Goal: Use online tool/utility

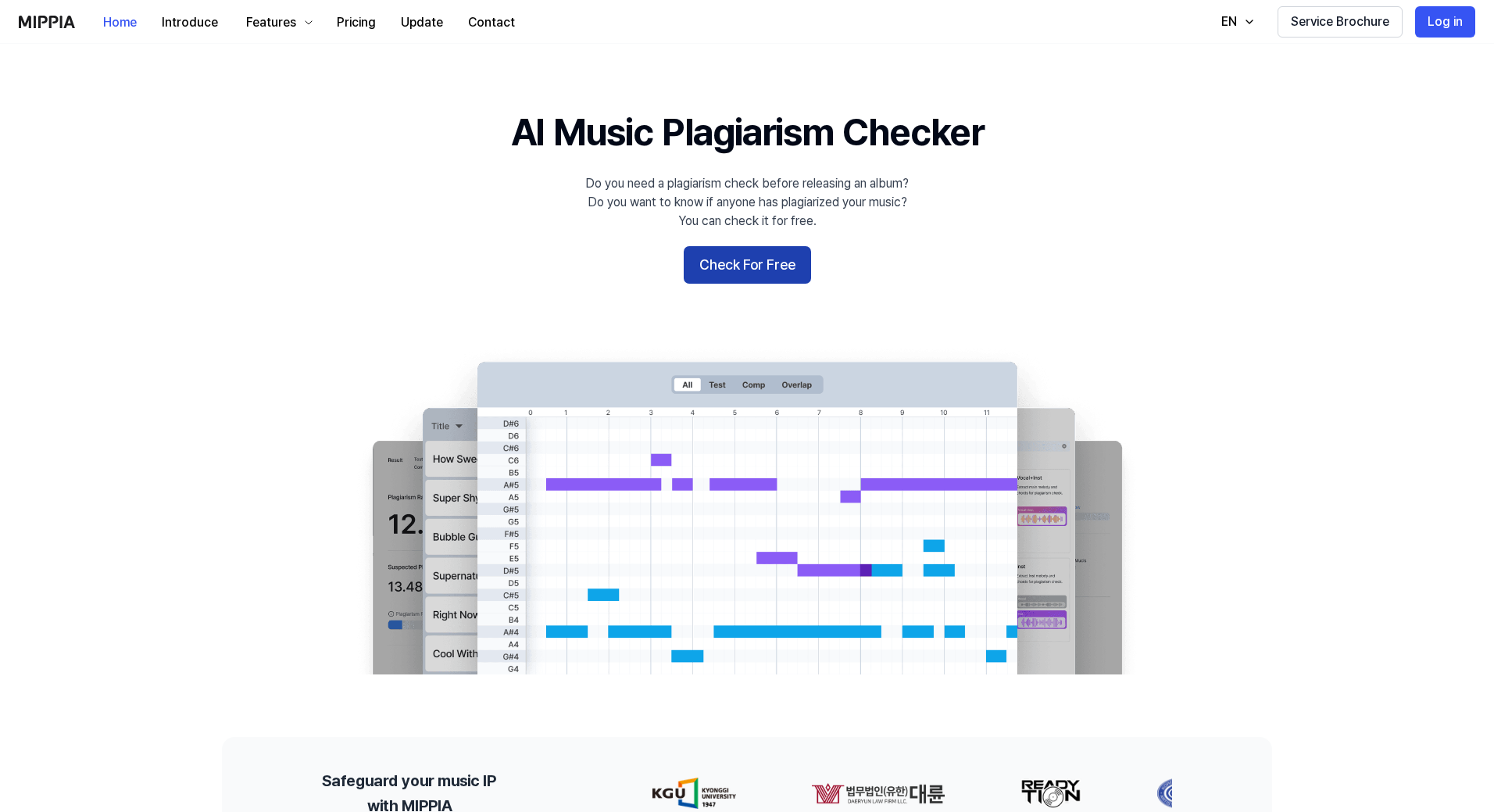
click at [788, 263] on button "Check For Free" at bounding box center [747, 265] width 127 height 38
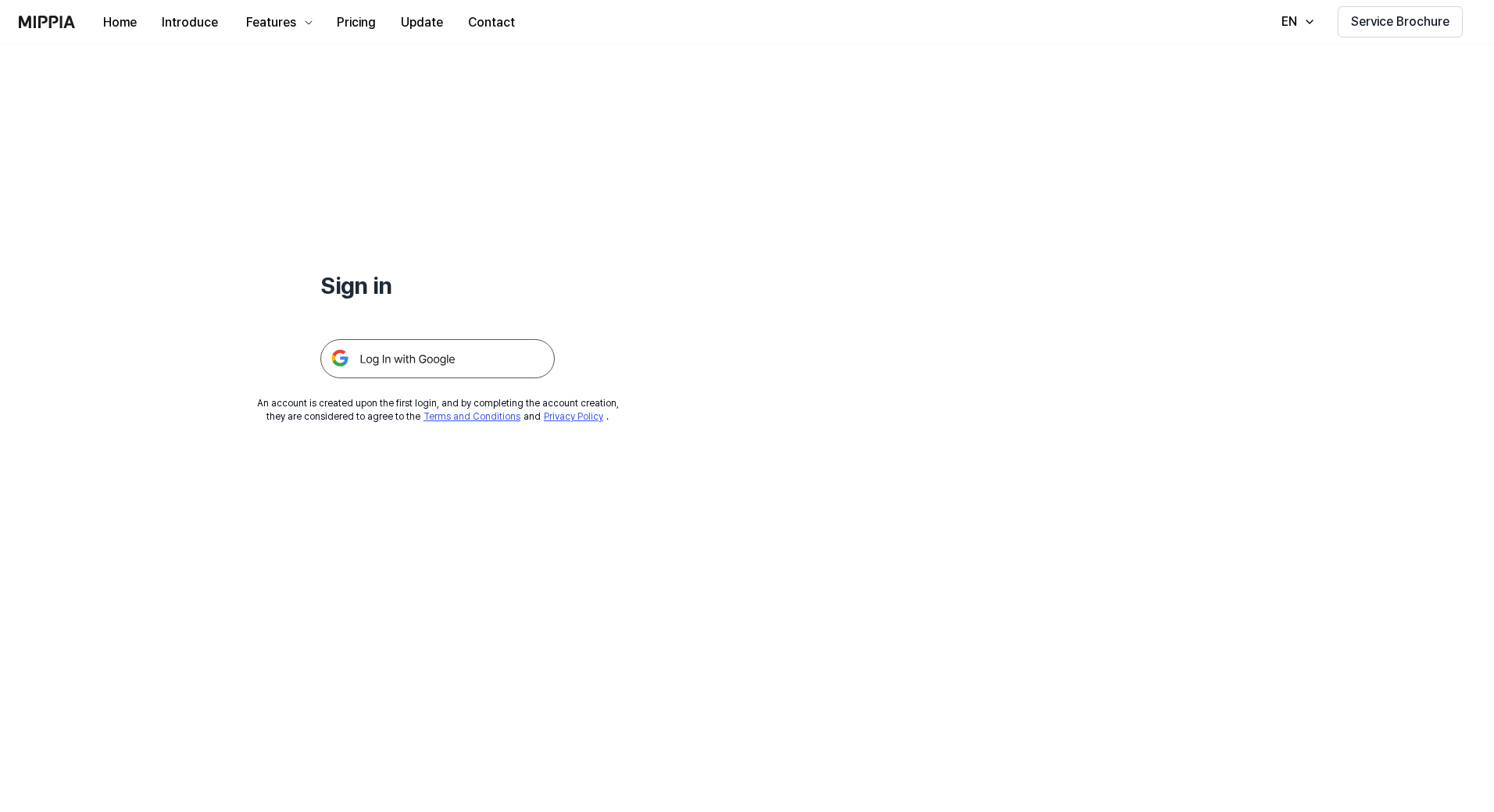
click at [483, 371] on img at bounding box center [437, 358] width 235 height 39
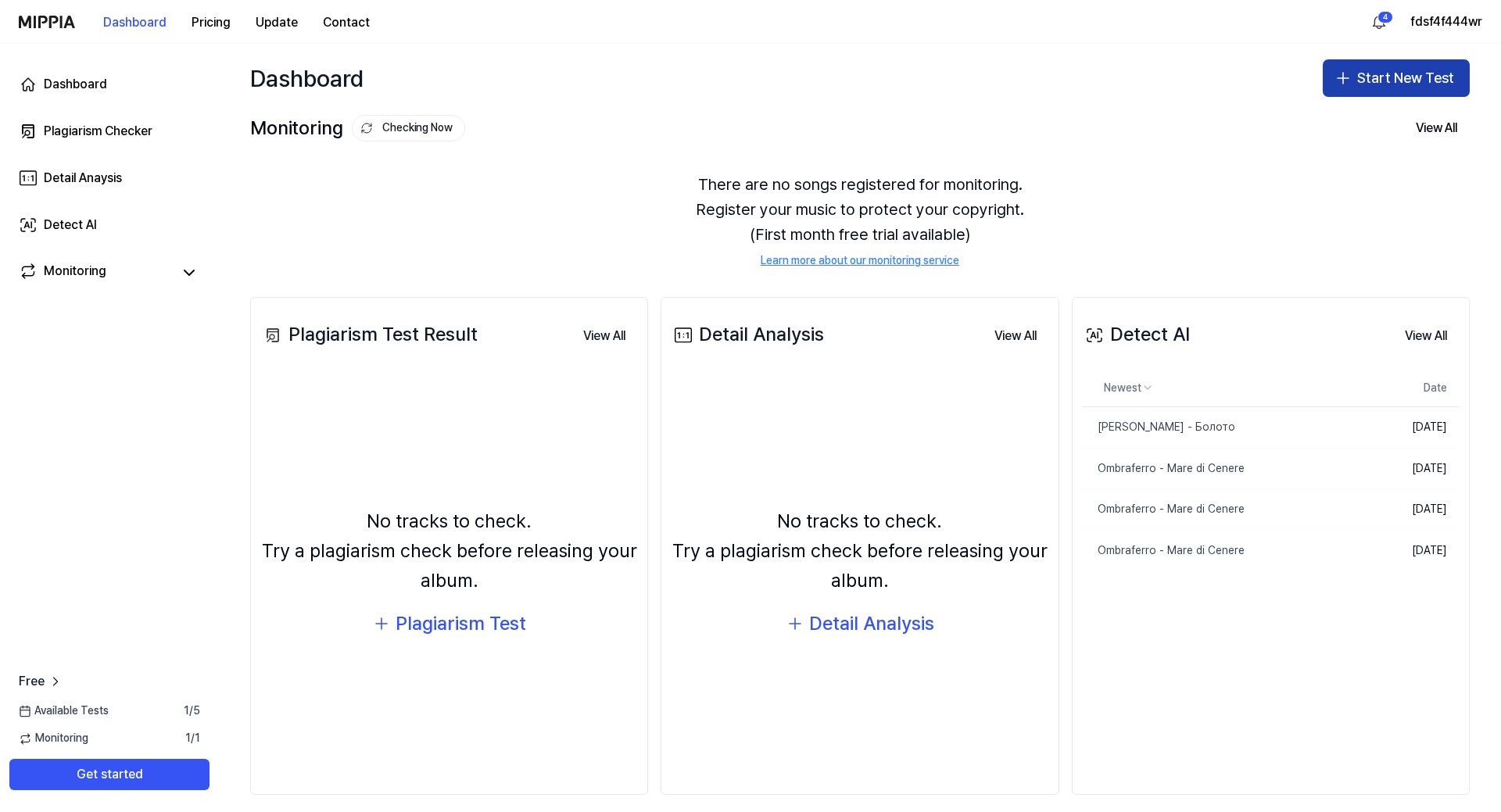
click at [1356, 76] on button "Start New Test" at bounding box center [1396, 78] width 147 height 38
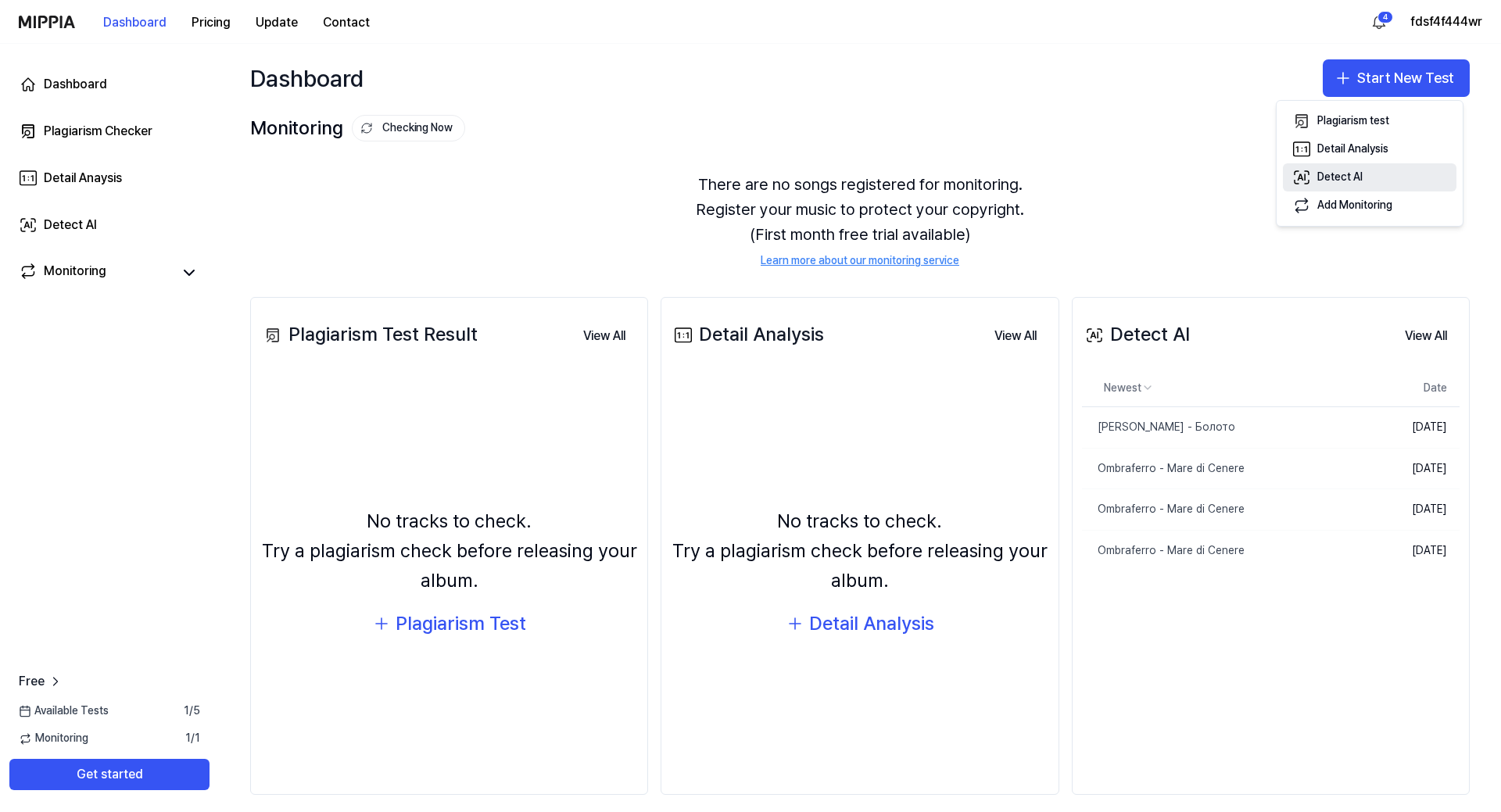
click at [1376, 177] on button "Detect AI" at bounding box center [1370, 177] width 174 height 28
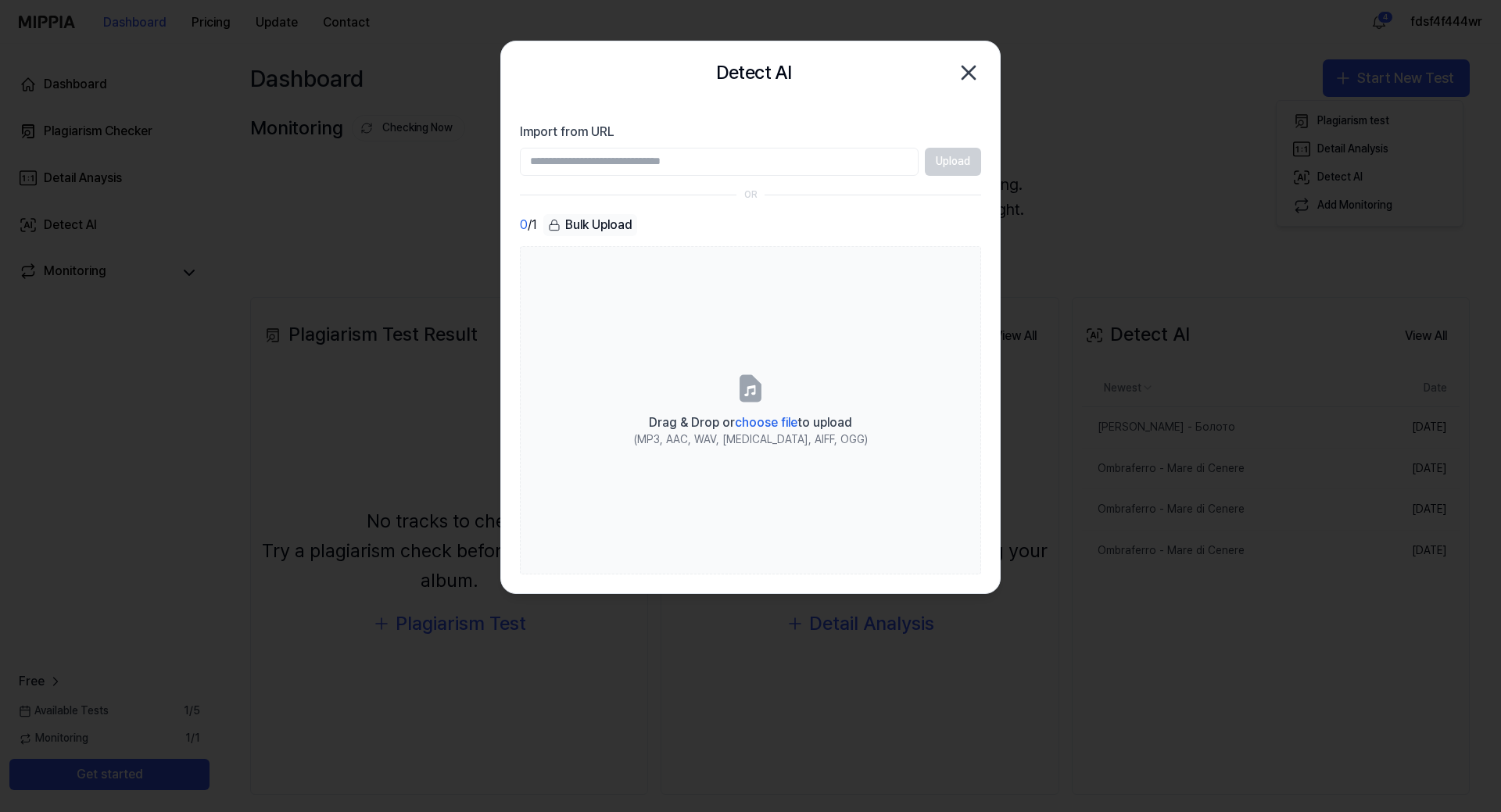
click at [745, 165] on input "Import from URL" at bounding box center [719, 161] width 399 height 28
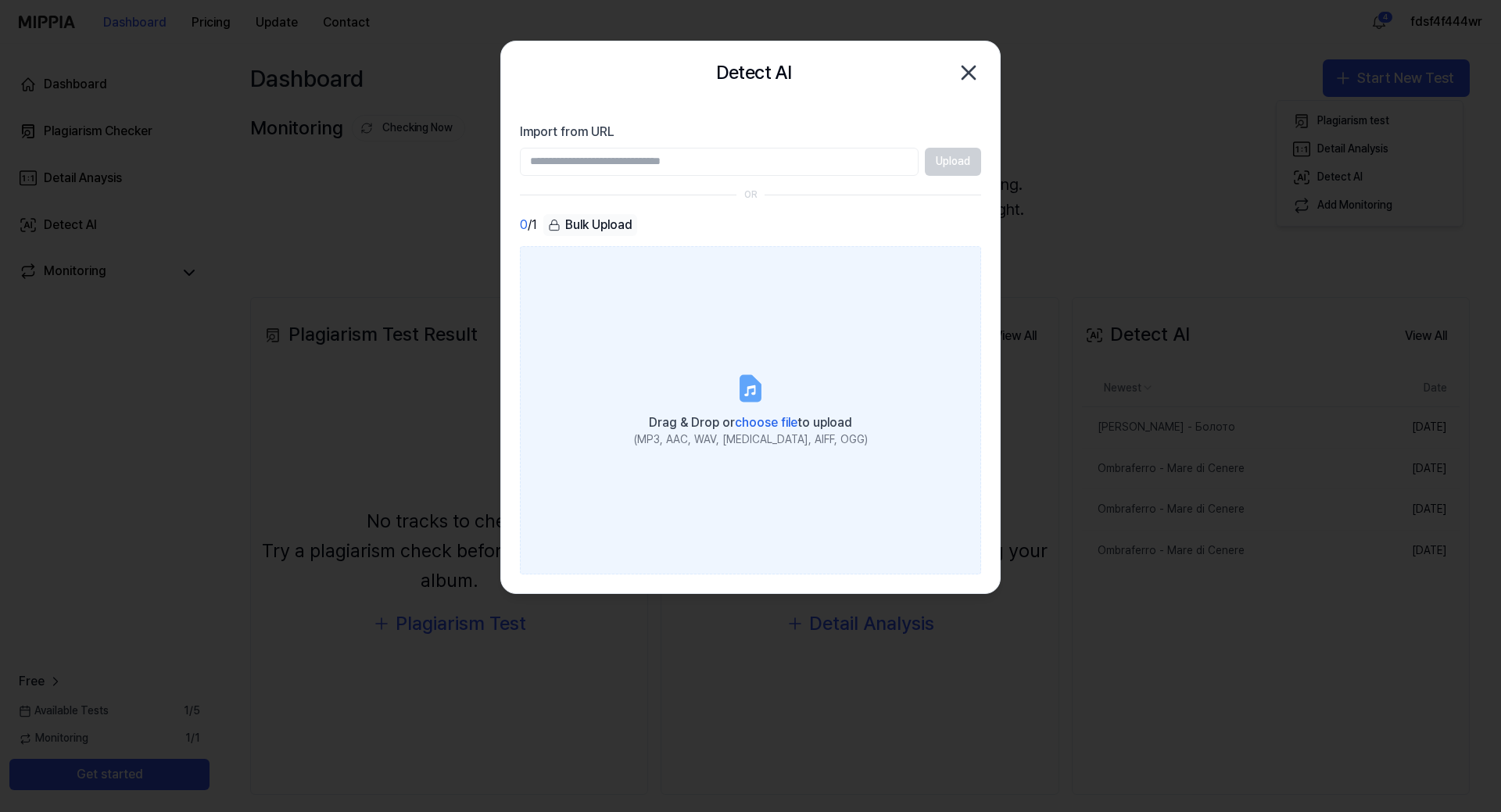
click at [540, 305] on label "Drag & Drop or choose file to upload (MP3, AAC, WAV, [MEDICAL_DATA], AIFF, OGG)" at bounding box center [750, 410] width 461 height 328
click at [0, 0] on input "Drag & Drop or choose file to upload (MP3, AAC, WAV, [MEDICAL_DATA], AIFF, OGG)" at bounding box center [0, 0] width 0 height 0
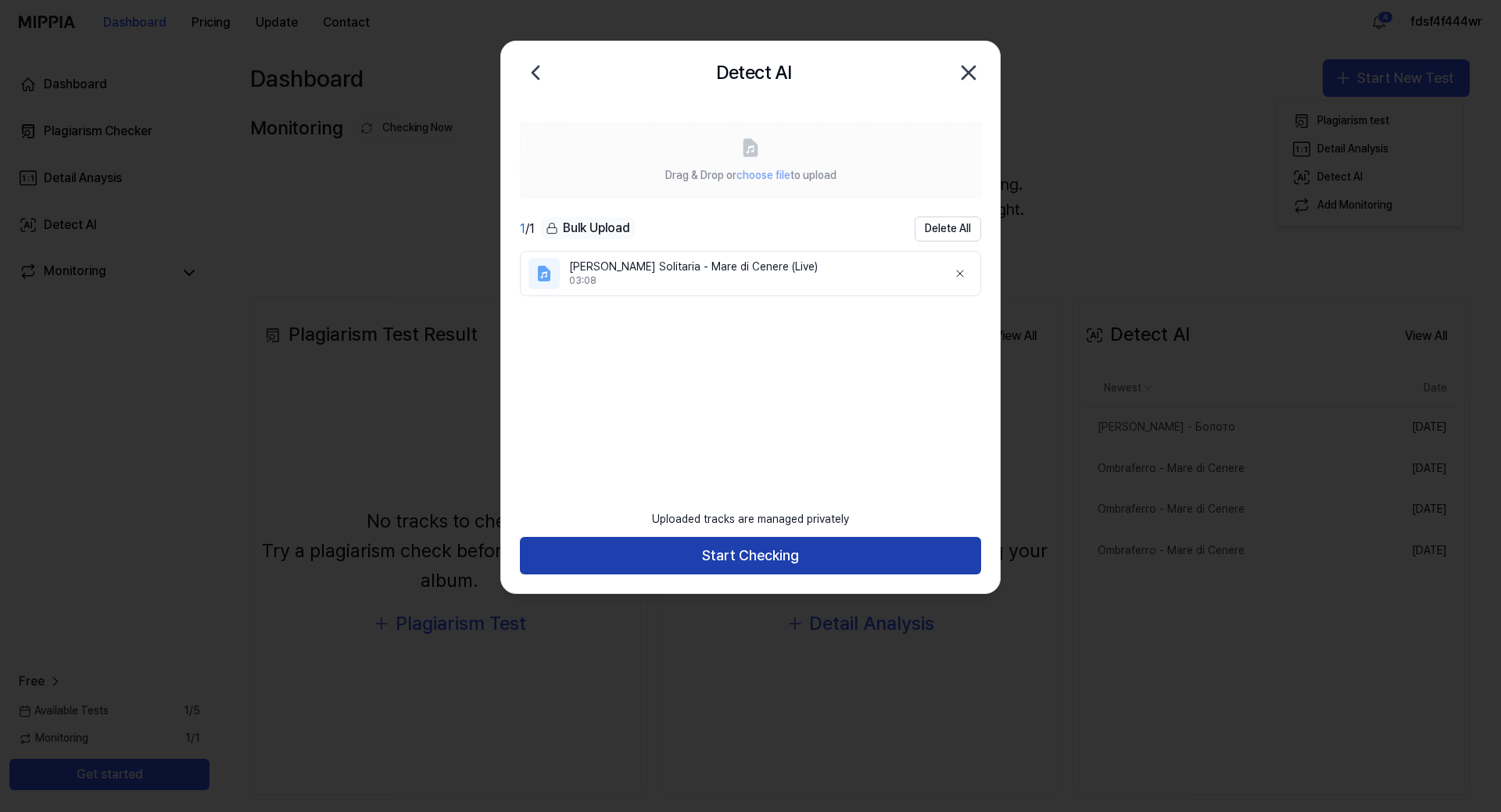
click at [812, 551] on button "Start Checking" at bounding box center [750, 556] width 461 height 38
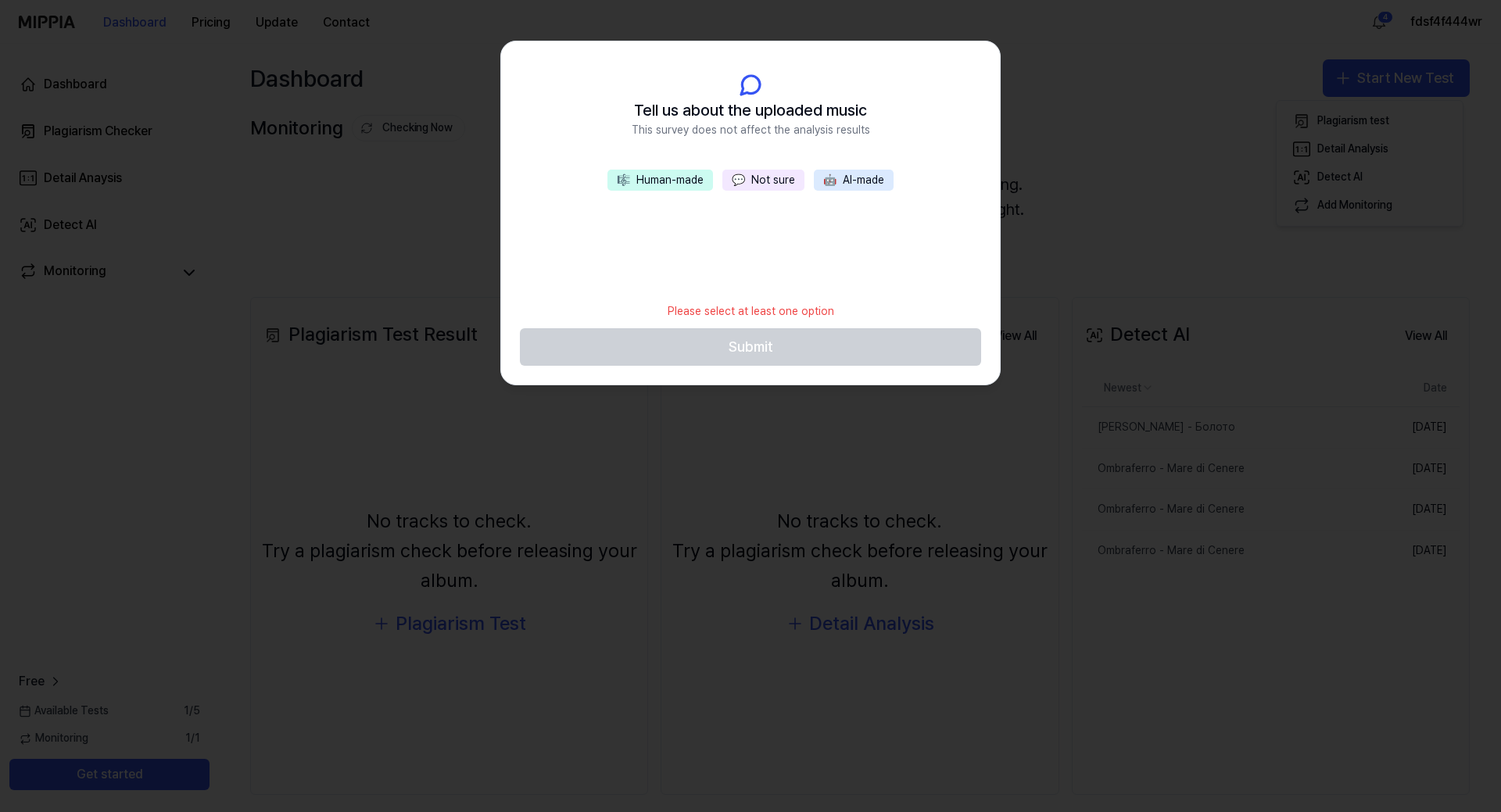
click at [774, 178] on button "💬 Not sure" at bounding box center [764, 180] width 82 height 22
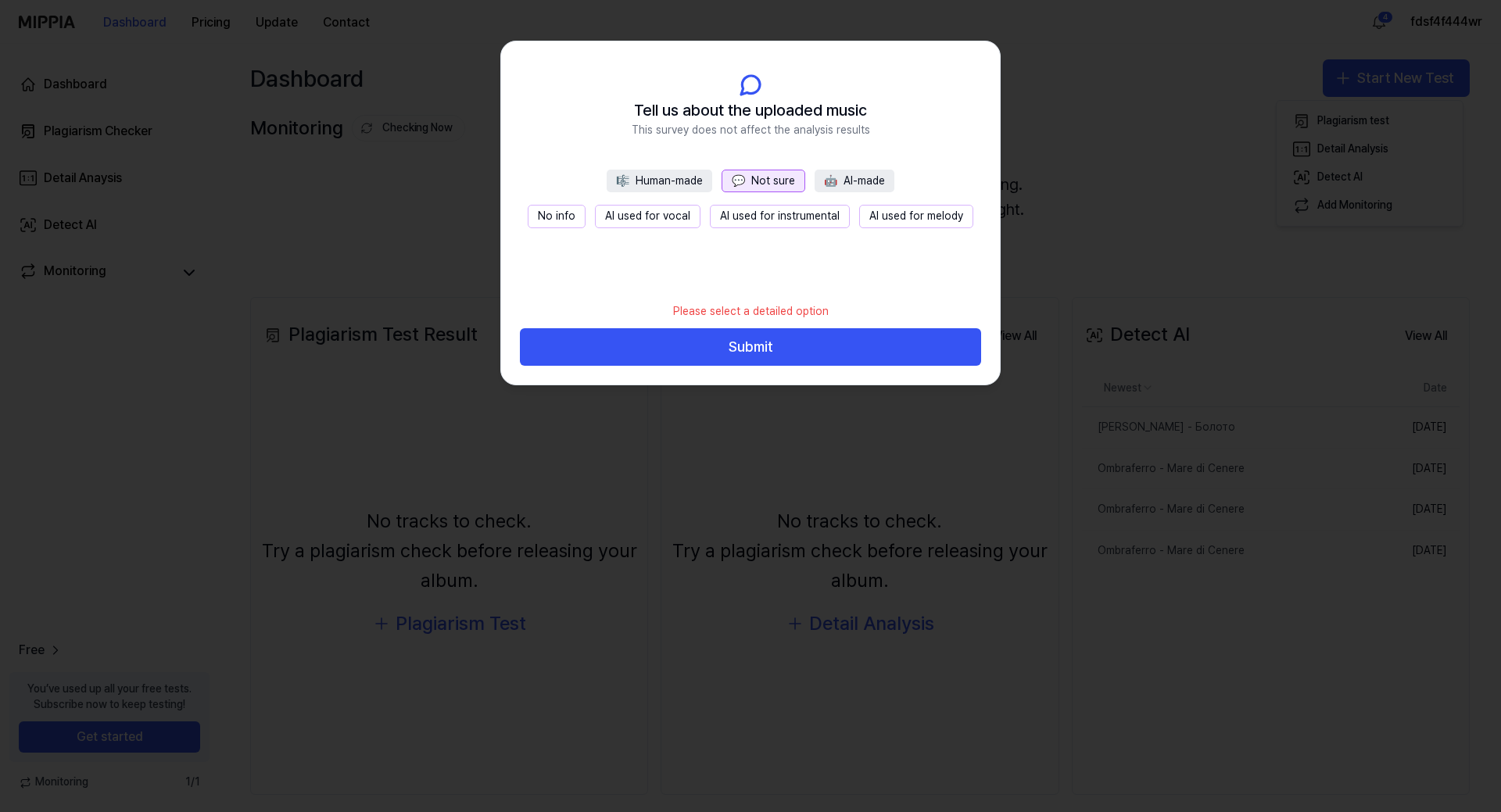
click at [568, 220] on button "No info" at bounding box center [557, 216] width 58 height 23
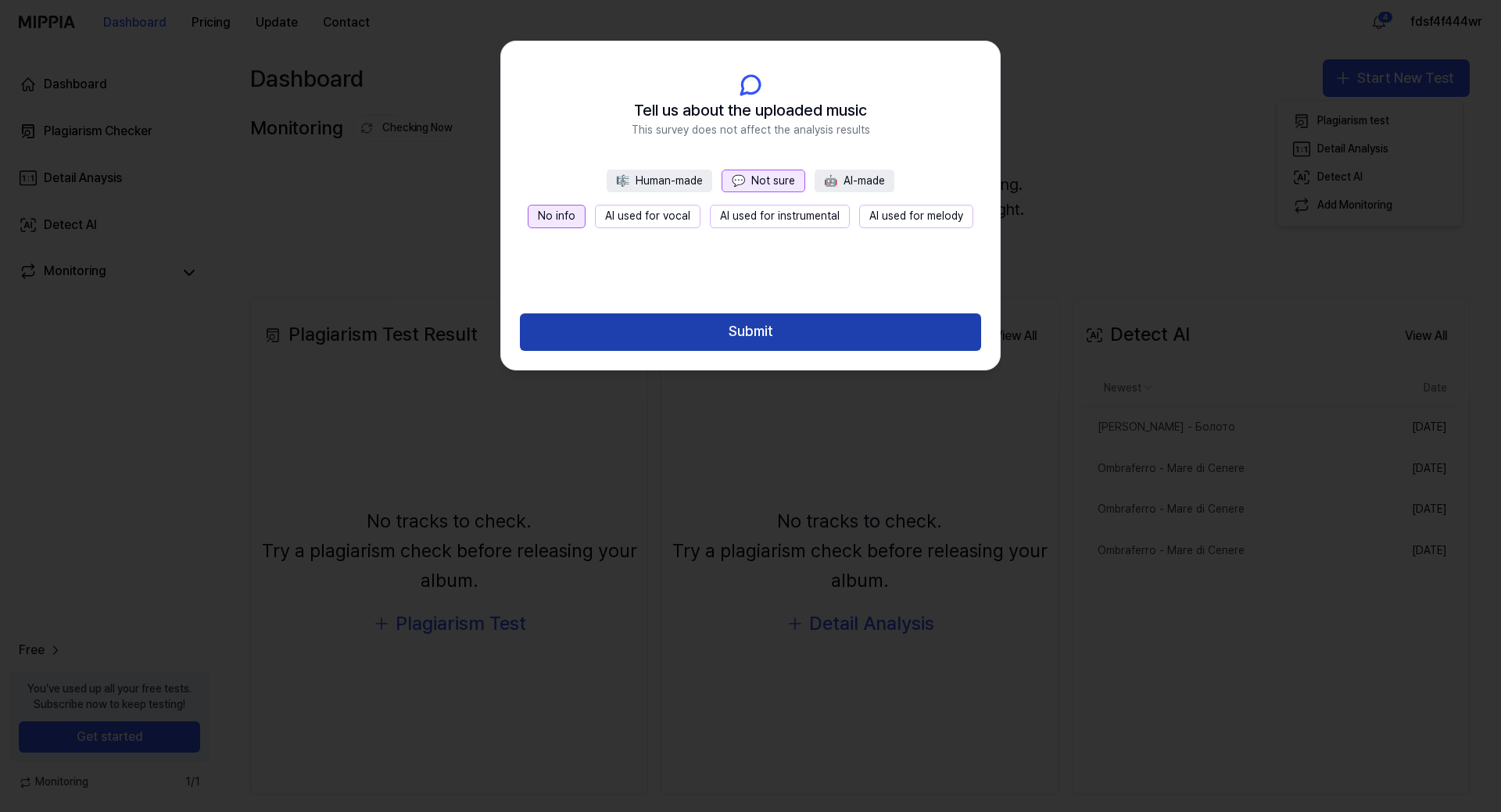
click at [759, 326] on button "Submit" at bounding box center [750, 333] width 461 height 38
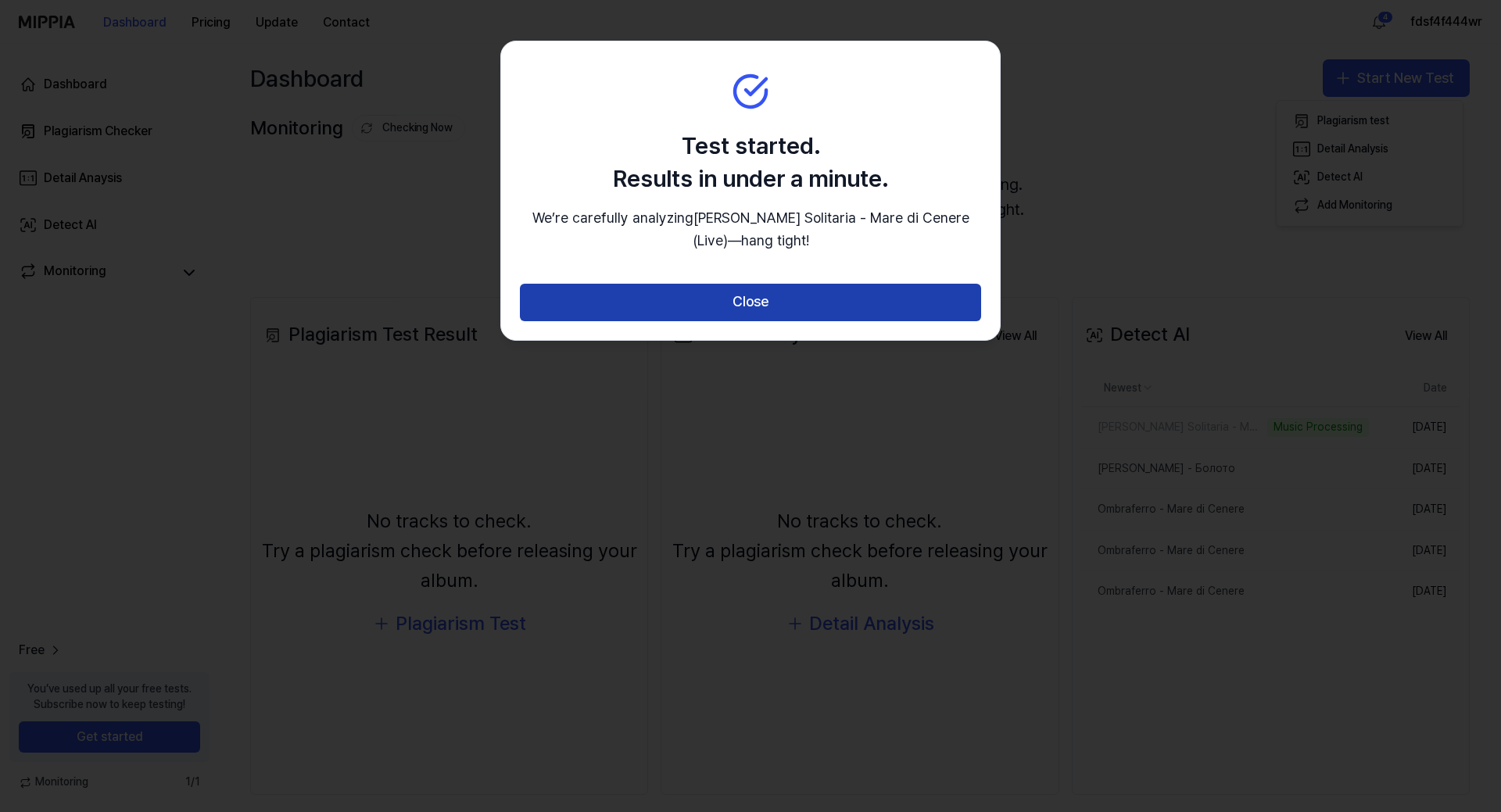
click at [769, 304] on button "Close" at bounding box center [750, 303] width 461 height 38
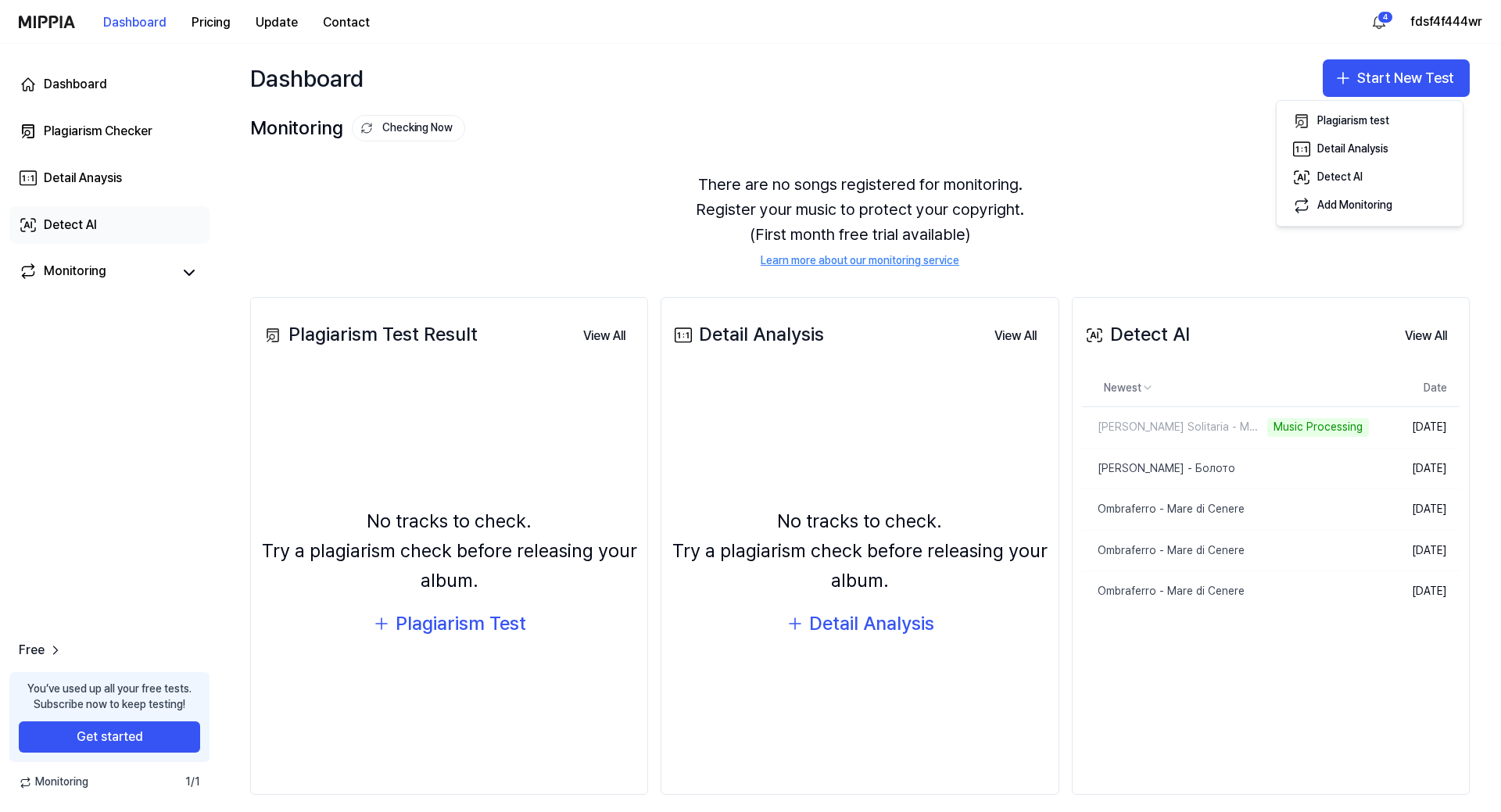
click at [69, 221] on div "Detect AI" at bounding box center [70, 225] width 53 height 19
